Goal: Check status: Check status

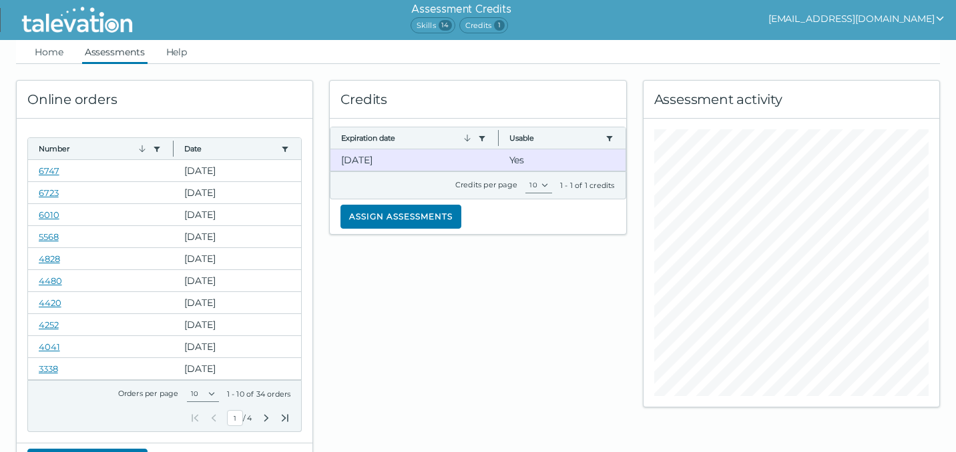
click at [113, 54] on link "Assessments" at bounding box center [114, 52] width 65 height 24
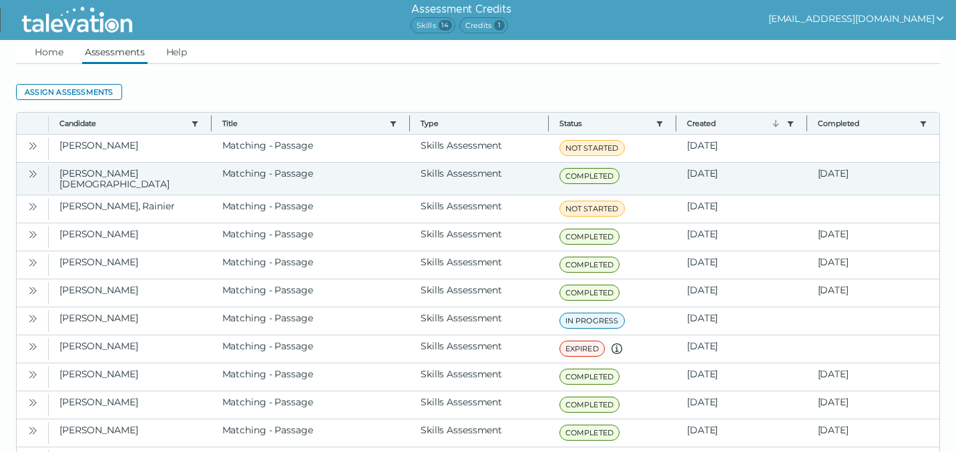
click at [29, 177] on icon "Open" at bounding box center [32, 174] width 11 height 11
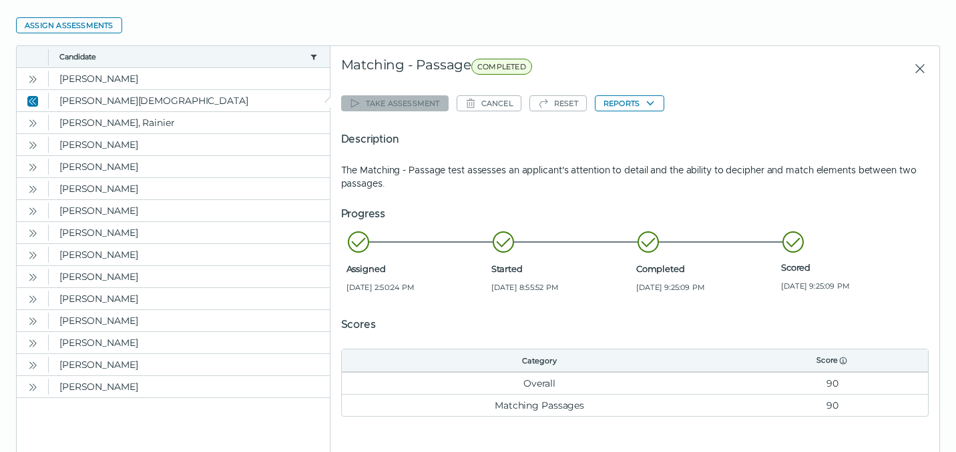
scroll to position [68, 0]
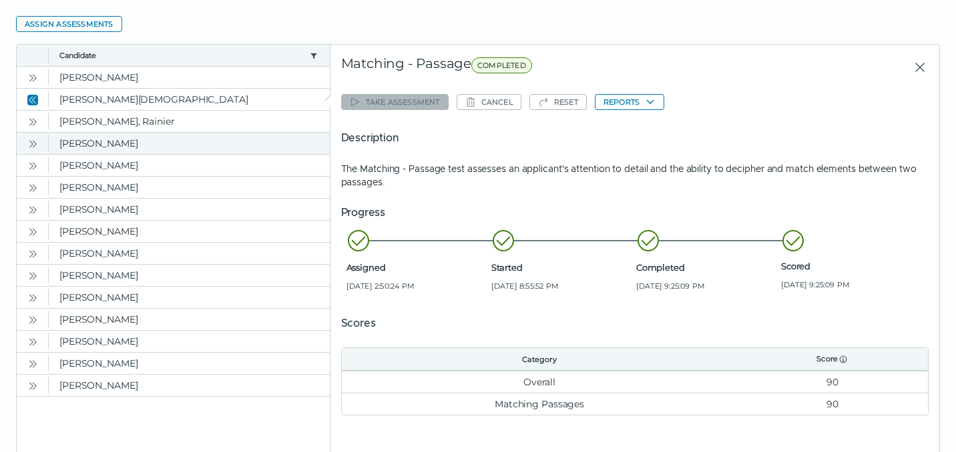
click at [32, 140] on icon "Open" at bounding box center [32, 144] width 11 height 11
click at [35, 144] on icon "Close" at bounding box center [32, 144] width 11 height 11
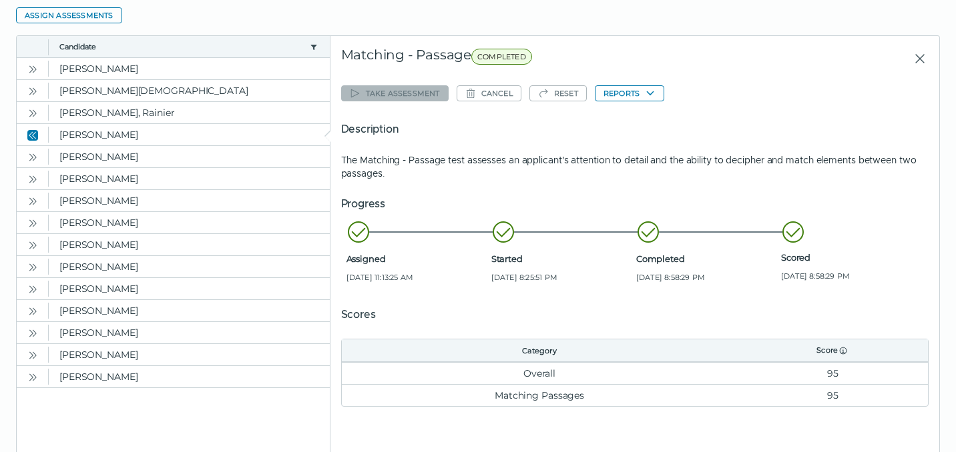
scroll to position [79, 0]
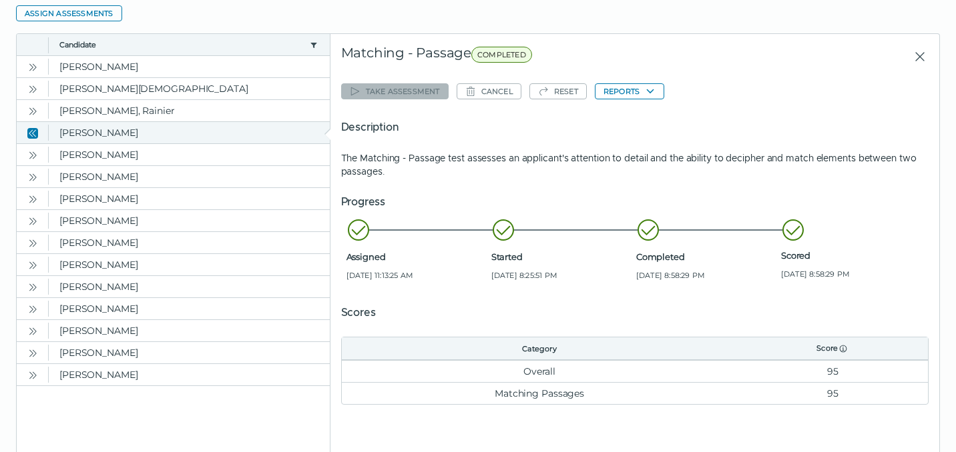
click at [35, 131] on icon "Close" at bounding box center [34, 132] width 4 height 7
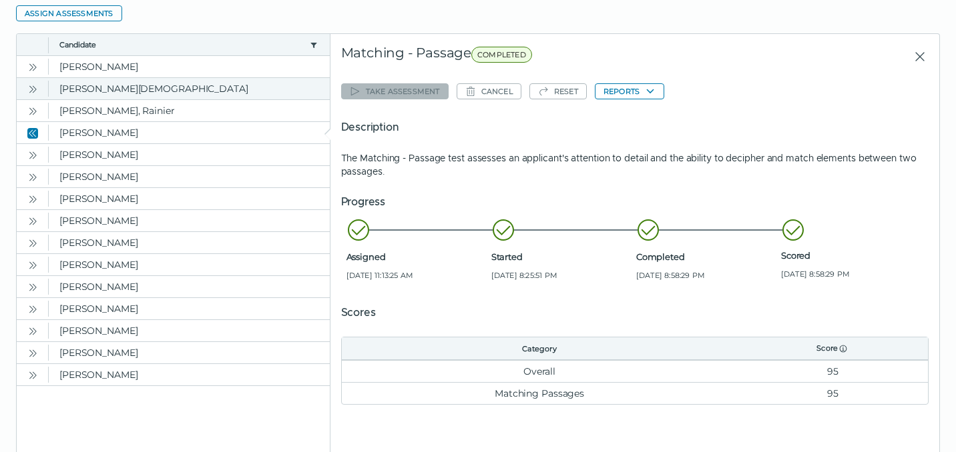
click at [33, 85] on icon "Open" at bounding box center [32, 89] width 11 height 11
click at [35, 85] on icon "Close" at bounding box center [32, 89] width 11 height 11
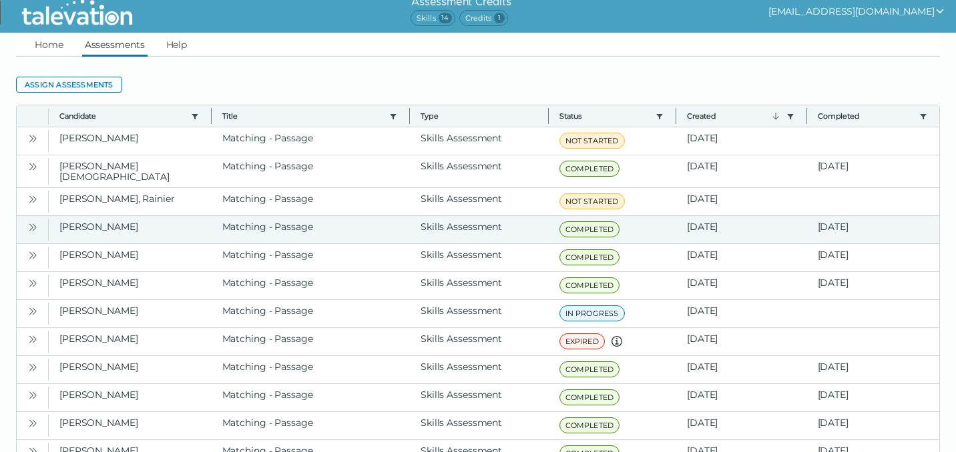
scroll to position [0, 0]
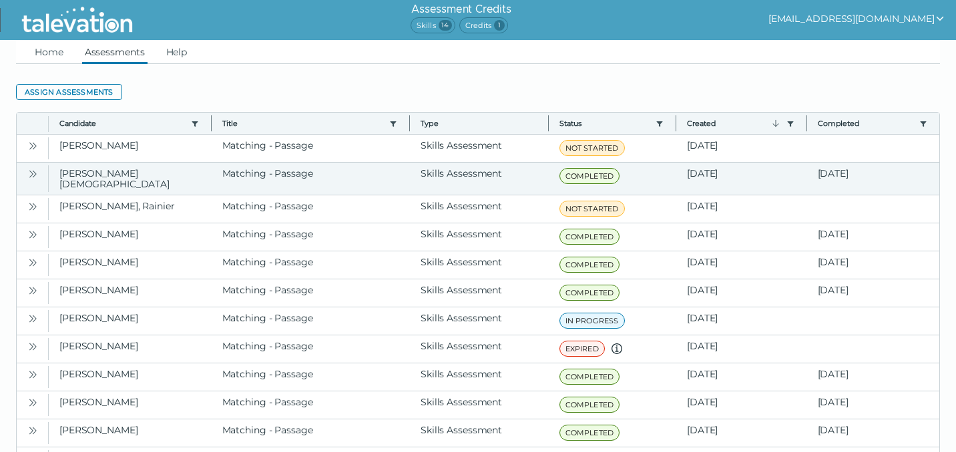
click at [35, 174] on icon "Open" at bounding box center [32, 174] width 11 height 11
click at [99, 176] on clr-dg-cell "[PERSON_NAME][DEMOGRAPHIC_DATA]" at bounding box center [130, 179] width 163 height 32
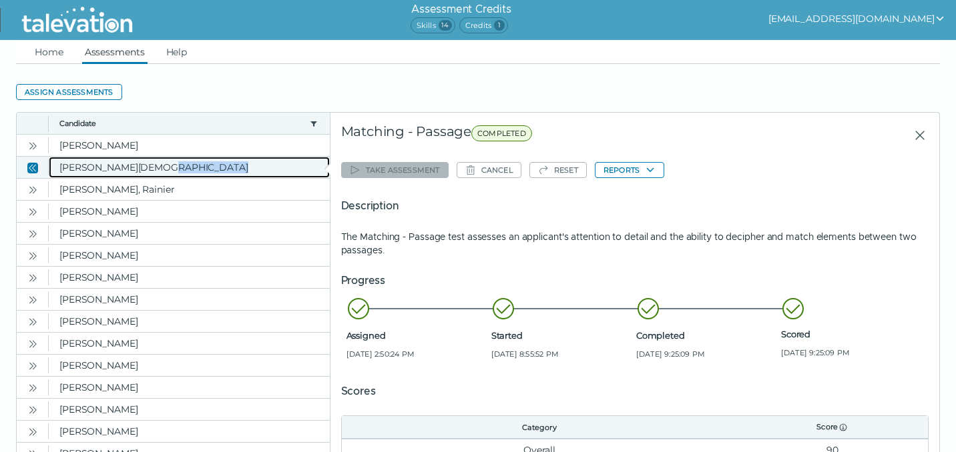
click at [99, 176] on clr-dg-cell "[PERSON_NAME][DEMOGRAPHIC_DATA]" at bounding box center [189, 167] width 281 height 21
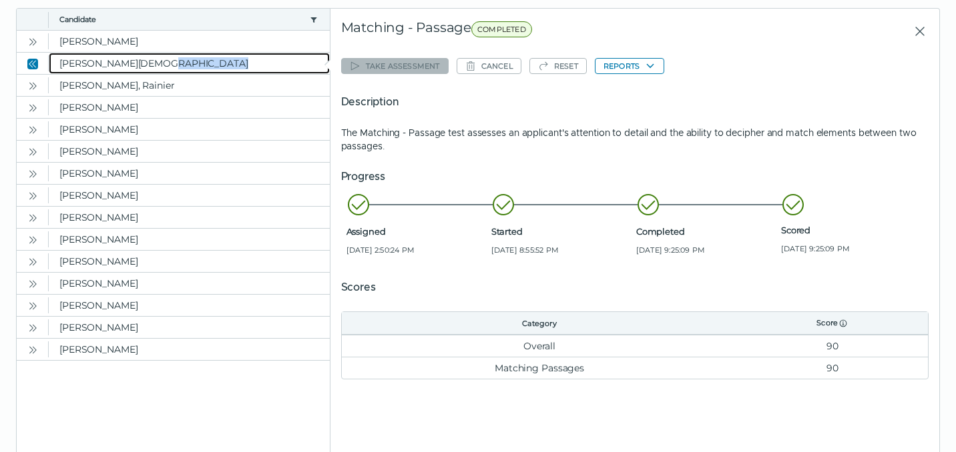
scroll to position [115, 0]
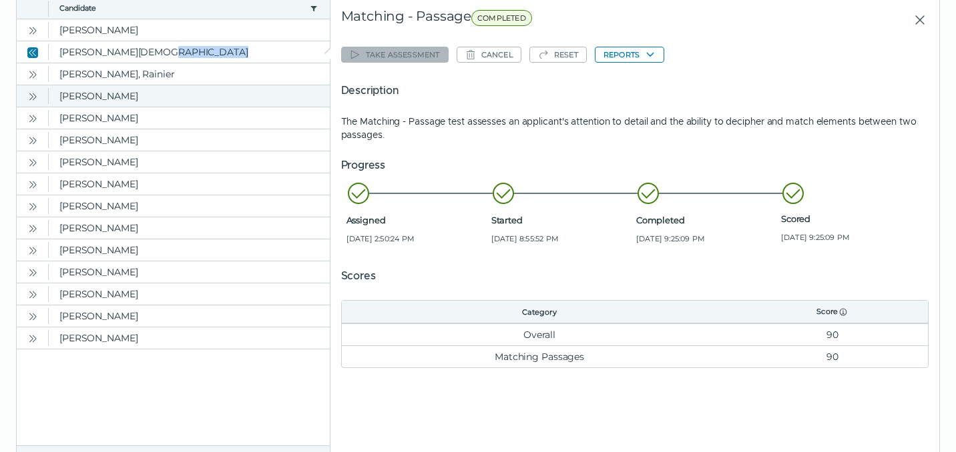
click at [31, 99] on icon "Open" at bounding box center [32, 96] width 11 height 11
click at [39, 98] on button "Close" at bounding box center [33, 96] width 16 height 16
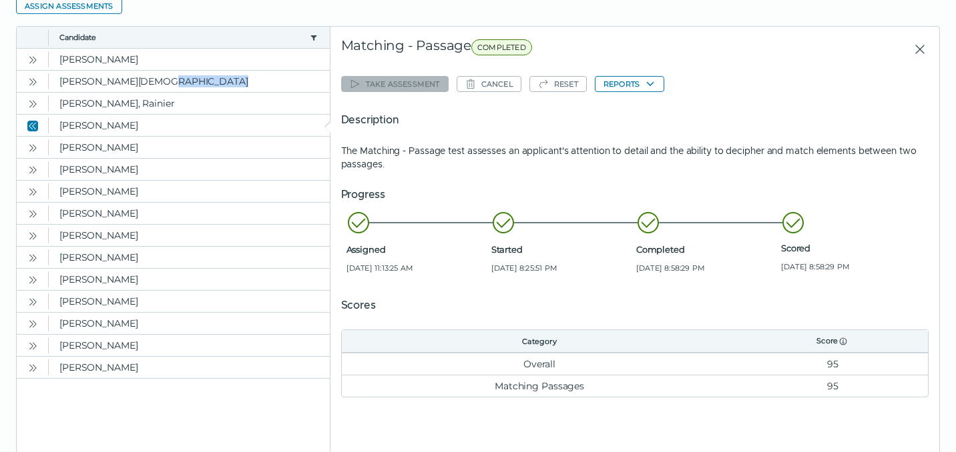
scroll to position [86, 0]
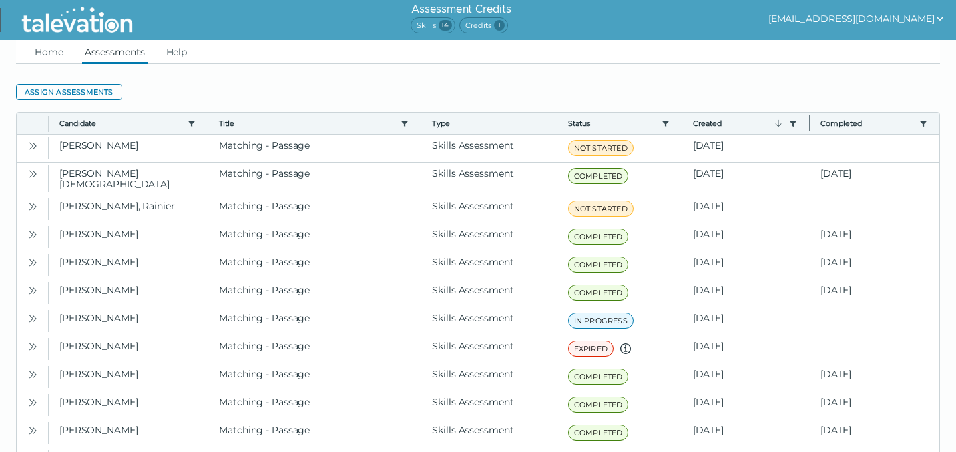
scroll to position [91, 0]
